Goal: Task Accomplishment & Management: Use online tool/utility

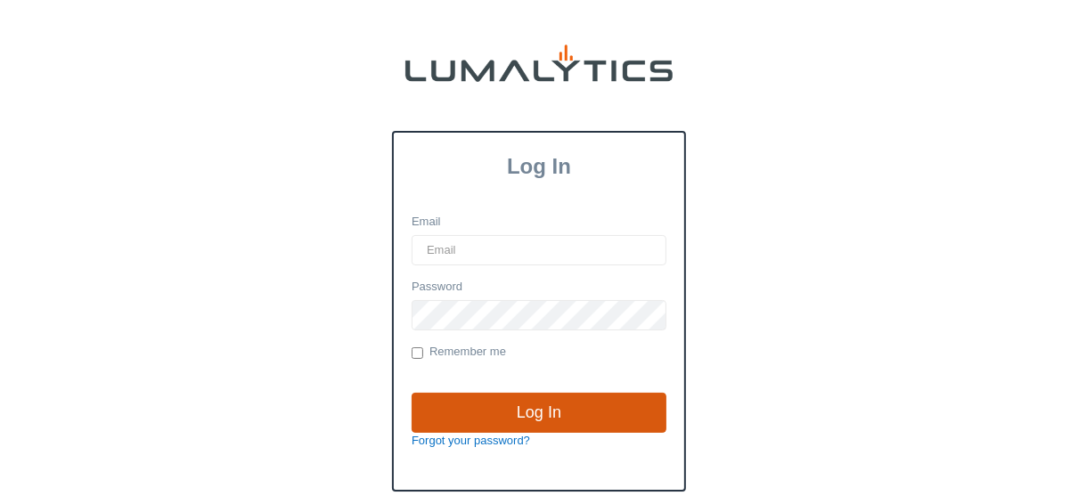
type input "lgray@valleytruckparts.com"
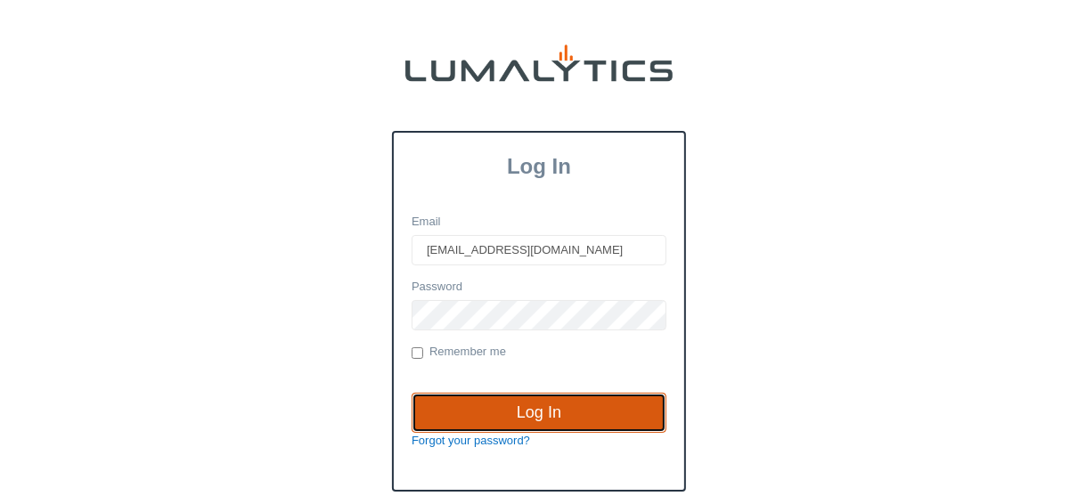
click at [543, 396] on input "Log In" at bounding box center [539, 413] width 255 height 41
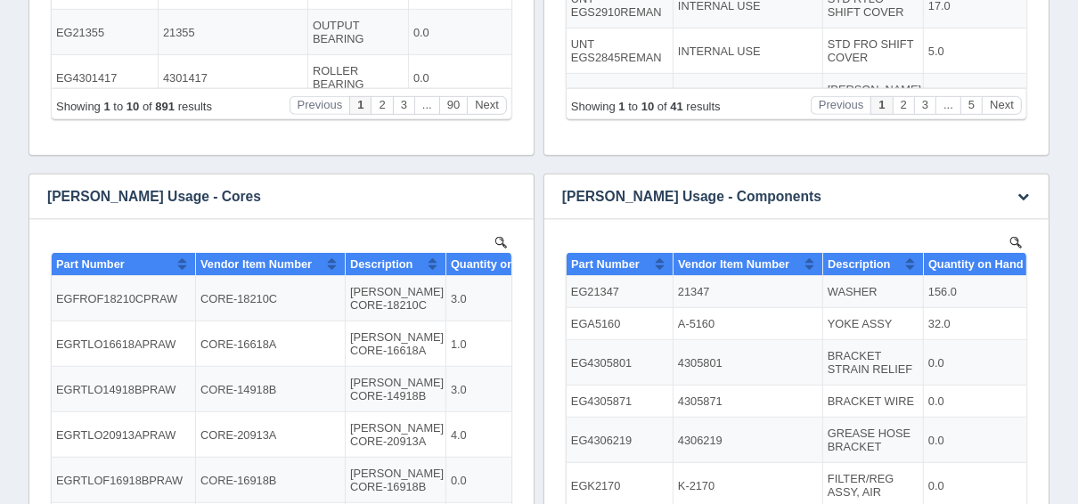
scroll to position [641, 0]
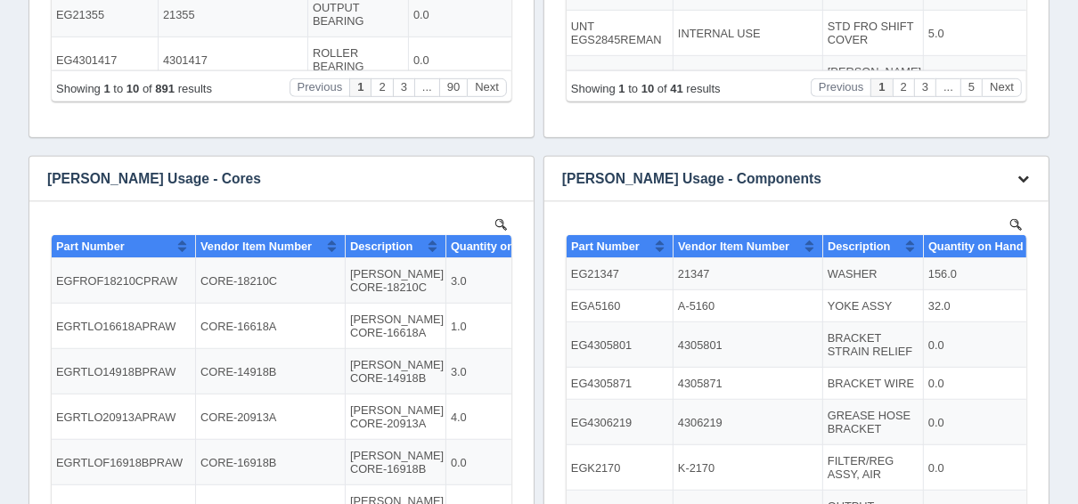
click at [1021, 173] on icon "button" at bounding box center [1023, 179] width 12 height 12
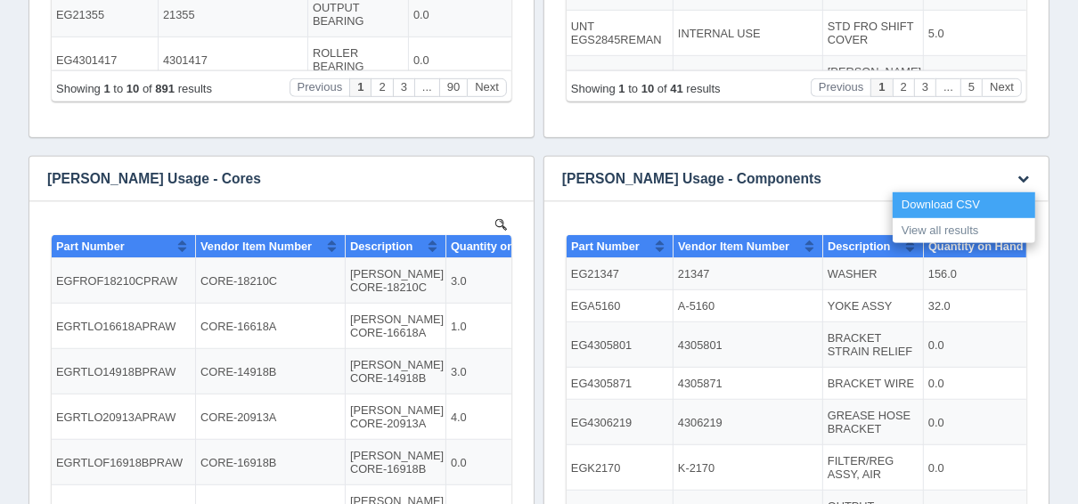
click at [953, 201] on link "Download CSV" at bounding box center [963, 205] width 143 height 26
